Goal: Complete application form: Complete application form

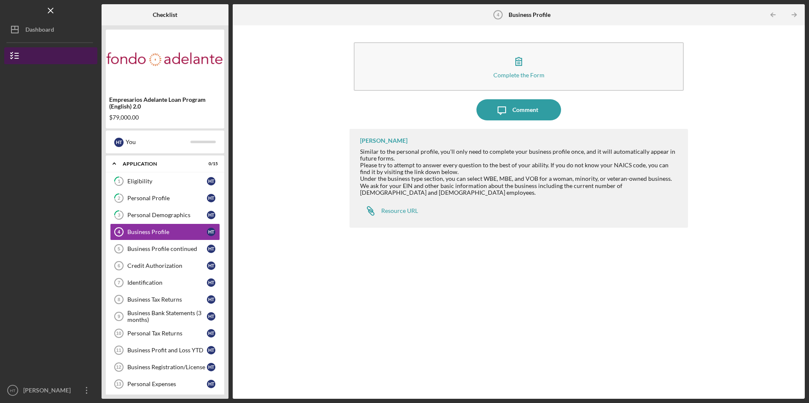
scroll to position [17, 0]
click at [158, 215] on div "Personal Demographics" at bounding box center [167, 215] width 80 height 7
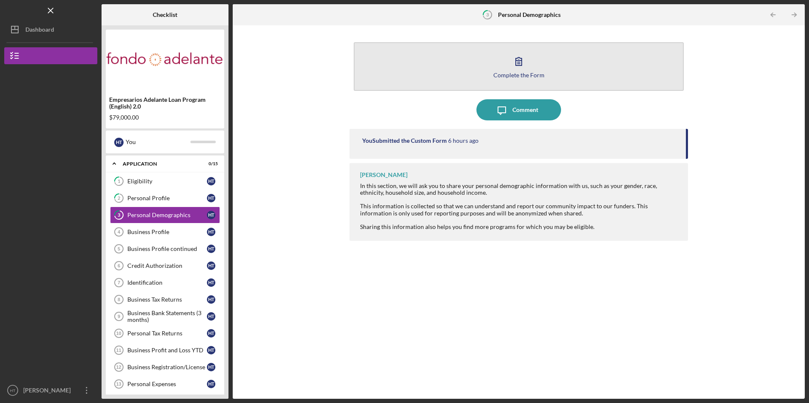
click at [438, 66] on button "Complete the Form Form" at bounding box center [518, 66] width 329 height 49
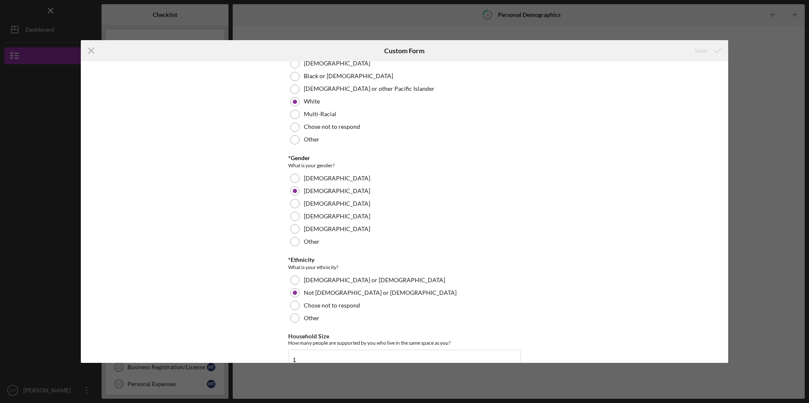
scroll to position [134, 0]
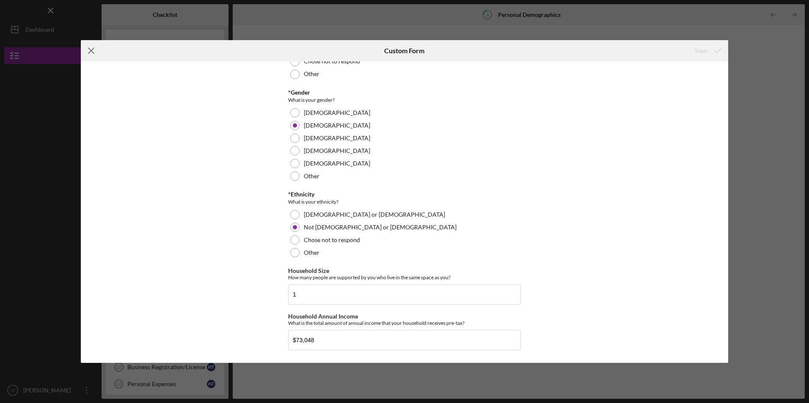
click at [91, 51] on line at bounding box center [90, 50] width 5 height 5
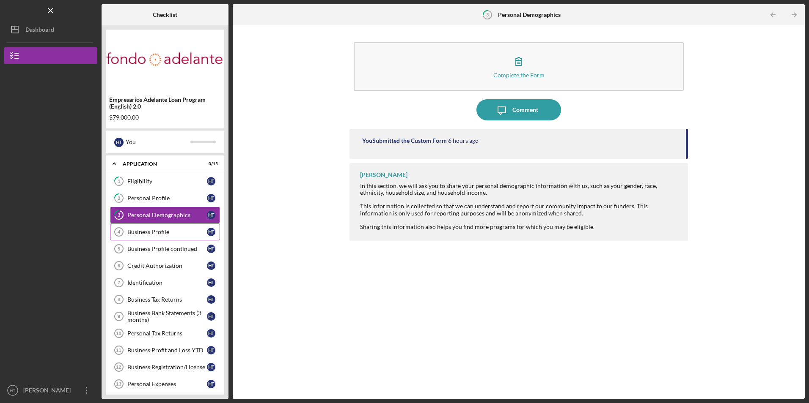
click at [155, 233] on div "Business Profile" at bounding box center [167, 232] width 80 height 7
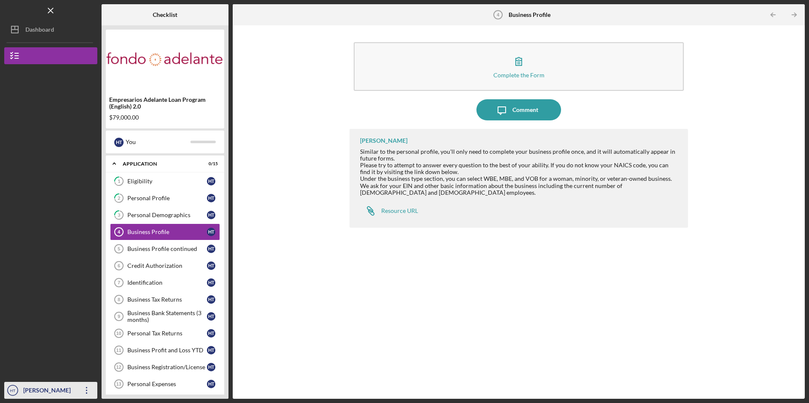
click at [81, 392] on icon "Icon/Overflow" at bounding box center [86, 390] width 21 height 21
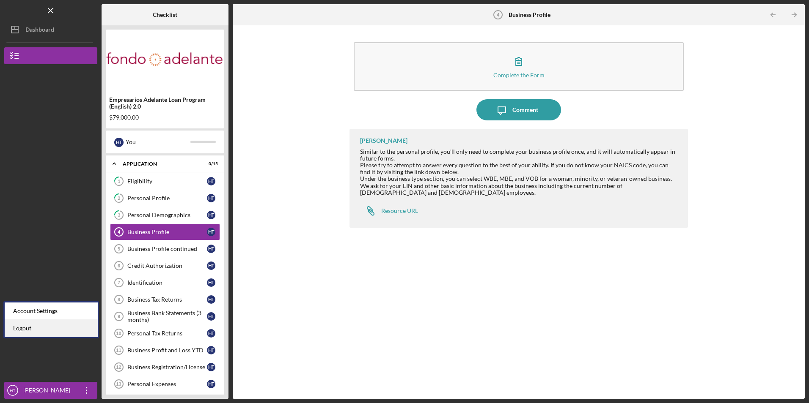
click at [59, 329] on link "Logout" at bounding box center [51, 328] width 93 height 17
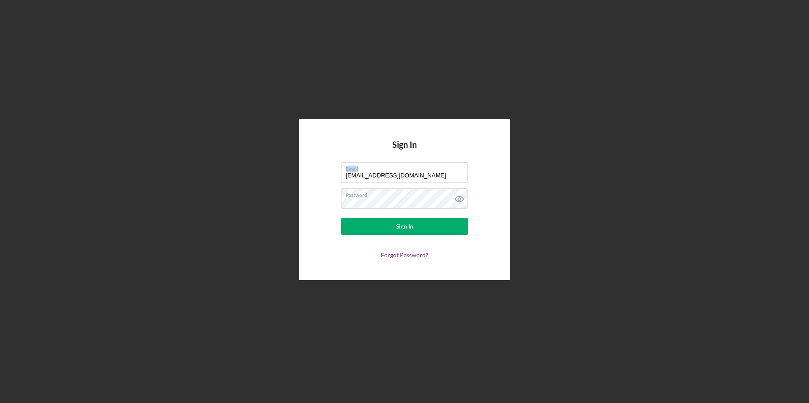
drag, startPoint x: 422, startPoint y: 172, endPoint x: 196, endPoint y: 173, distance: 225.8
click at [232, 173] on div "Sign In Email [EMAIL_ADDRESS][DOMAIN_NAME] Password Sign In Forgot Password?" at bounding box center [404, 199] width 800 height 399
click at [424, 170] on label "Email" at bounding box center [407, 167] width 122 height 9
click at [424, 170] on input "[EMAIL_ADDRESS][DOMAIN_NAME]" at bounding box center [404, 172] width 126 height 20
drag, startPoint x: 423, startPoint y: 176, endPoint x: 306, endPoint y: 178, distance: 117.2
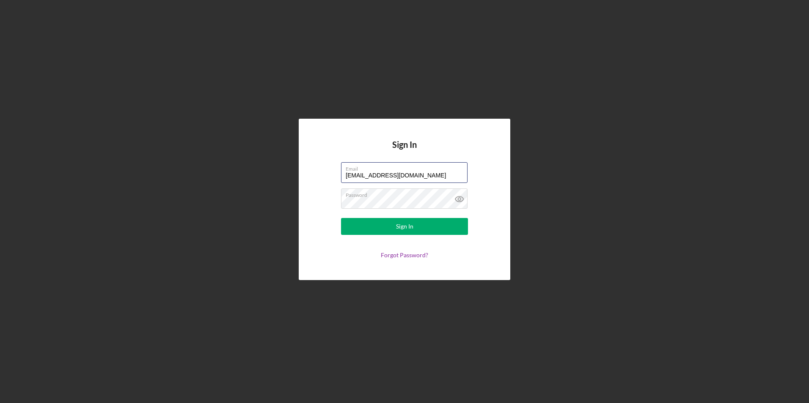
click at [306, 178] on div "Sign In Email [EMAIL_ADDRESS][DOMAIN_NAME] Password Sign In Forgot Password?" at bounding box center [404, 199] width 211 height 161
type input "[EMAIL_ADDRESS][DOMAIN_NAME]"
click at [381, 233] on button "Sign In" at bounding box center [404, 226] width 127 height 17
